Goal: Find contact information

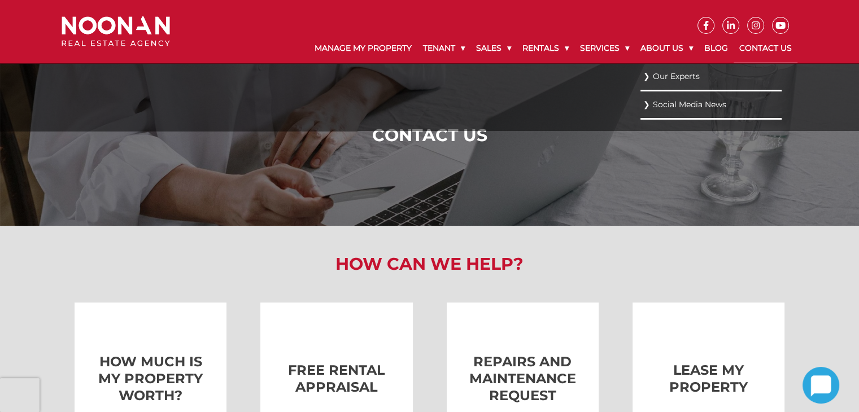
click at [656, 73] on link "Our Experts" at bounding box center [712, 76] width 136 height 15
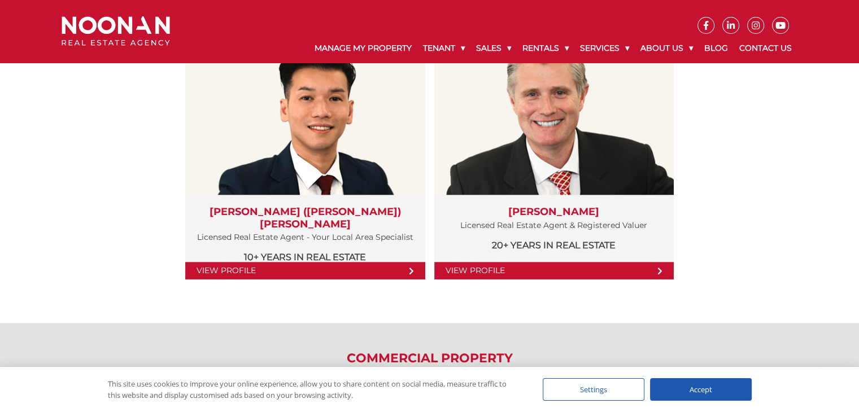
scroll to position [1300, 0]
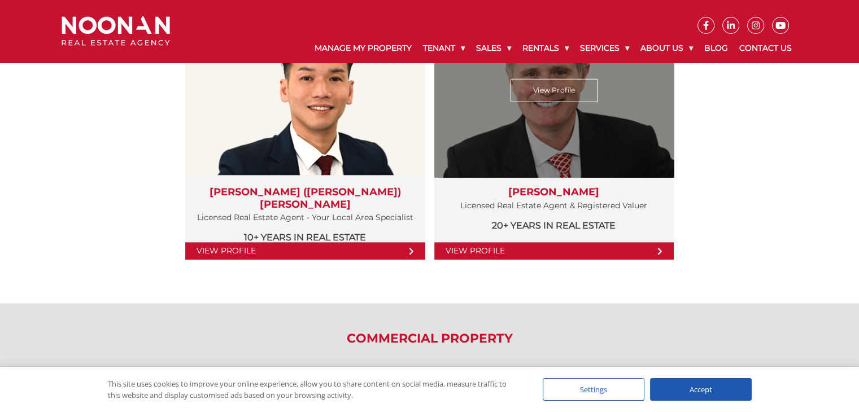
click at [488, 247] on link "View Profile" at bounding box center [554, 251] width 240 height 18
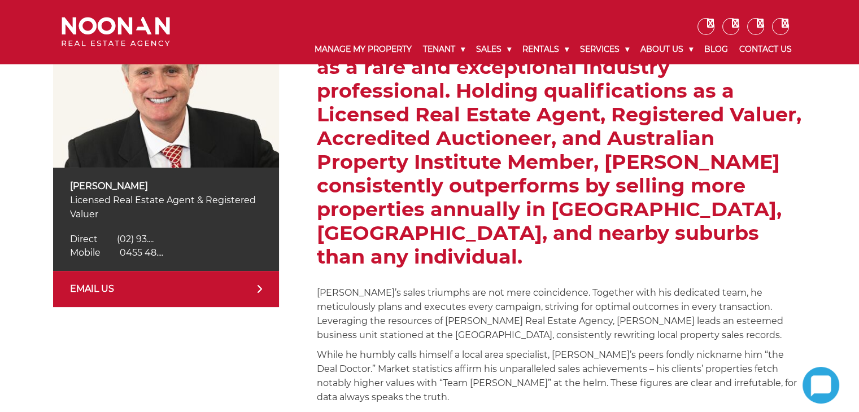
scroll to position [246, 0]
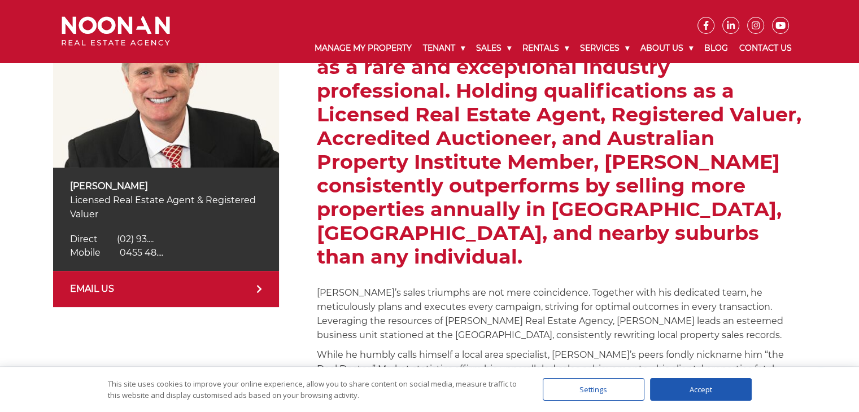
click at [701, 394] on div "Accept" at bounding box center [701, 390] width 102 height 23
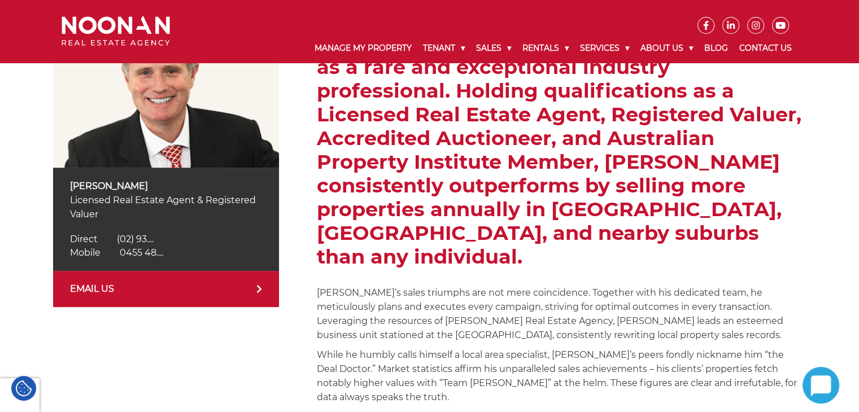
click at [171, 287] on link "EMAIL US" at bounding box center [166, 289] width 226 height 36
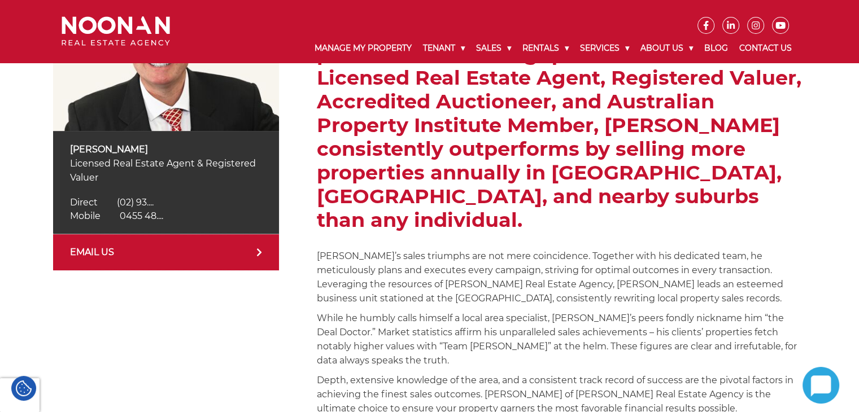
scroll to position [303, 0]
